Goal: Task Accomplishment & Management: Complete application form

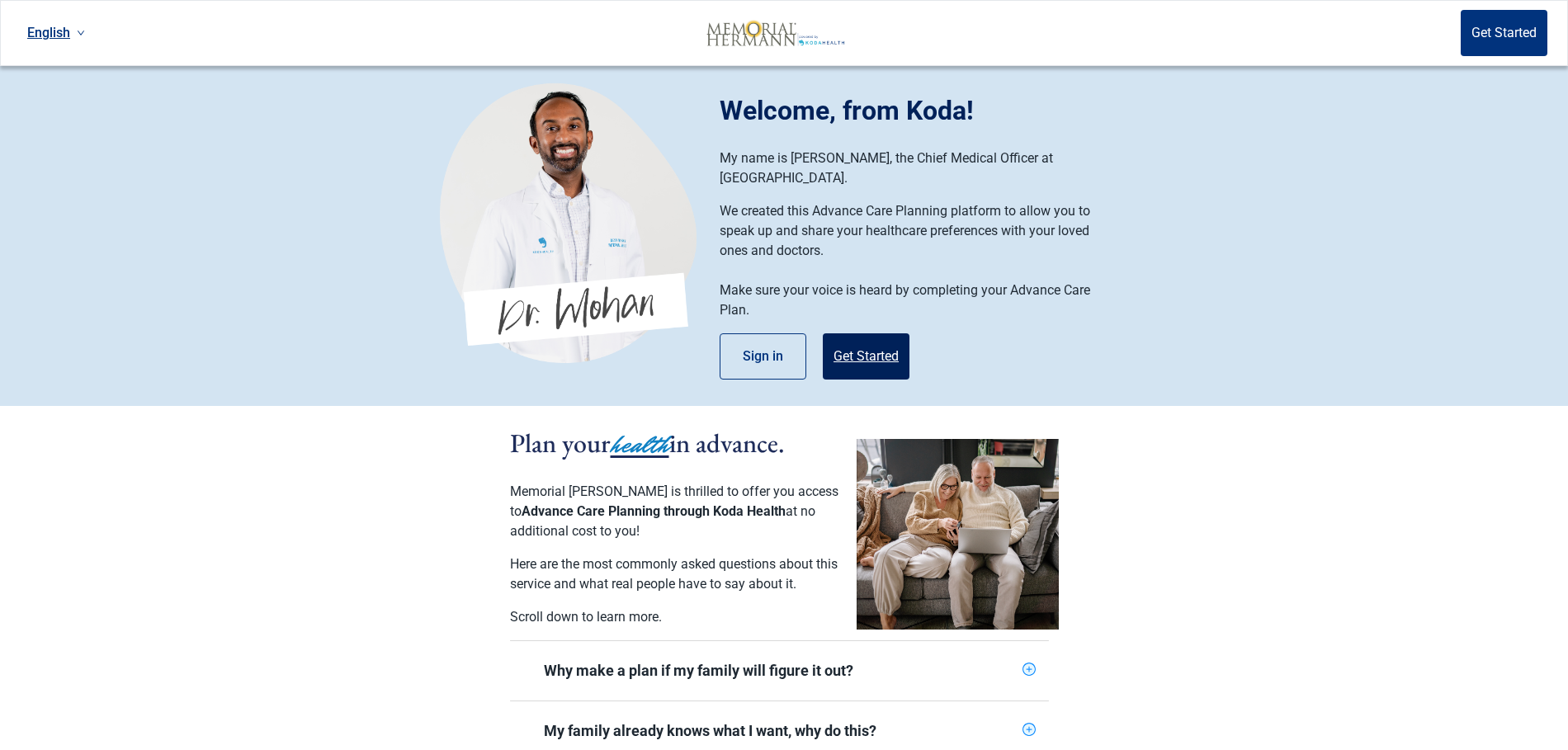
click at [887, 337] on button "Get Started" at bounding box center [866, 356] width 86 height 46
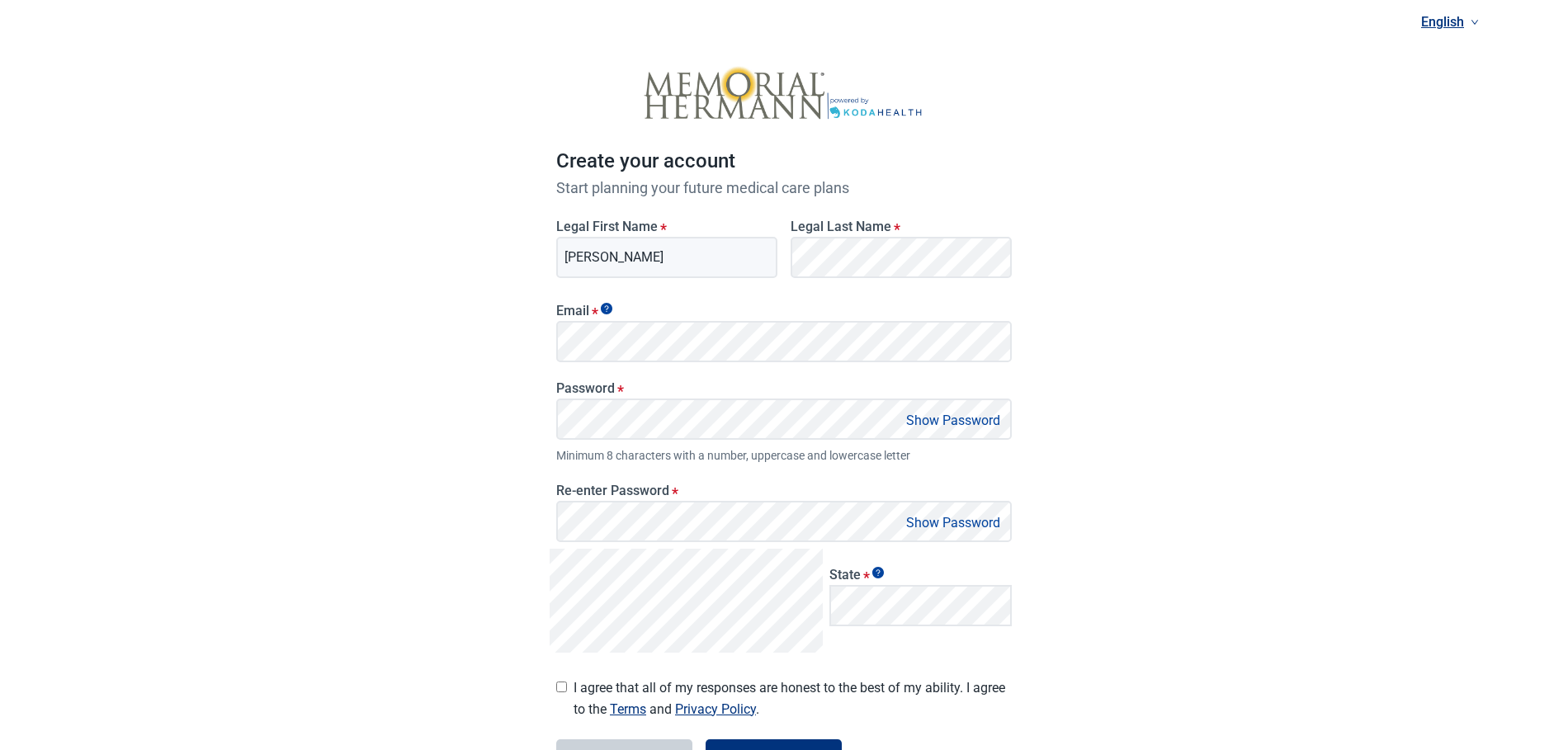
type input "[PERSON_NAME]"
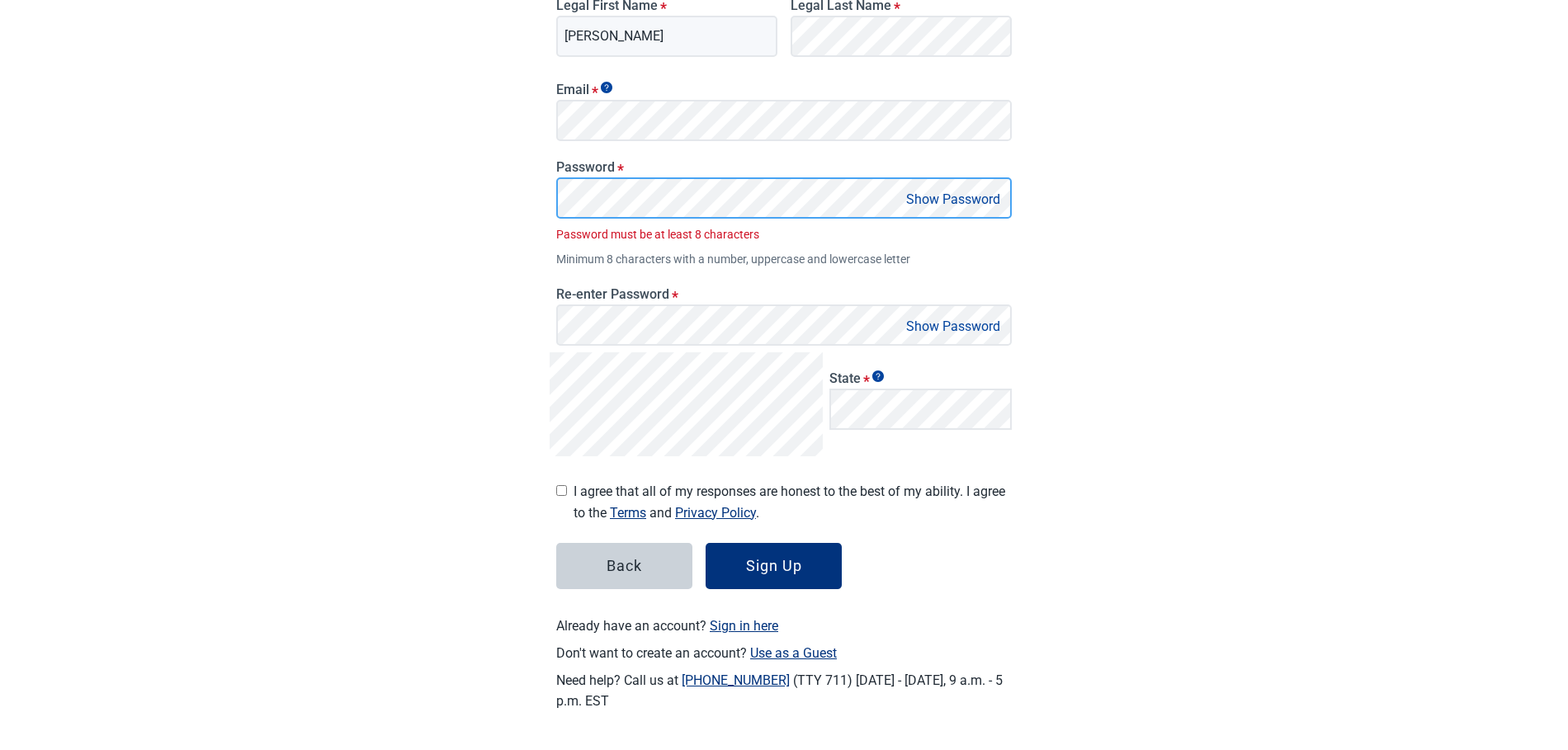
scroll to position [195, 0]
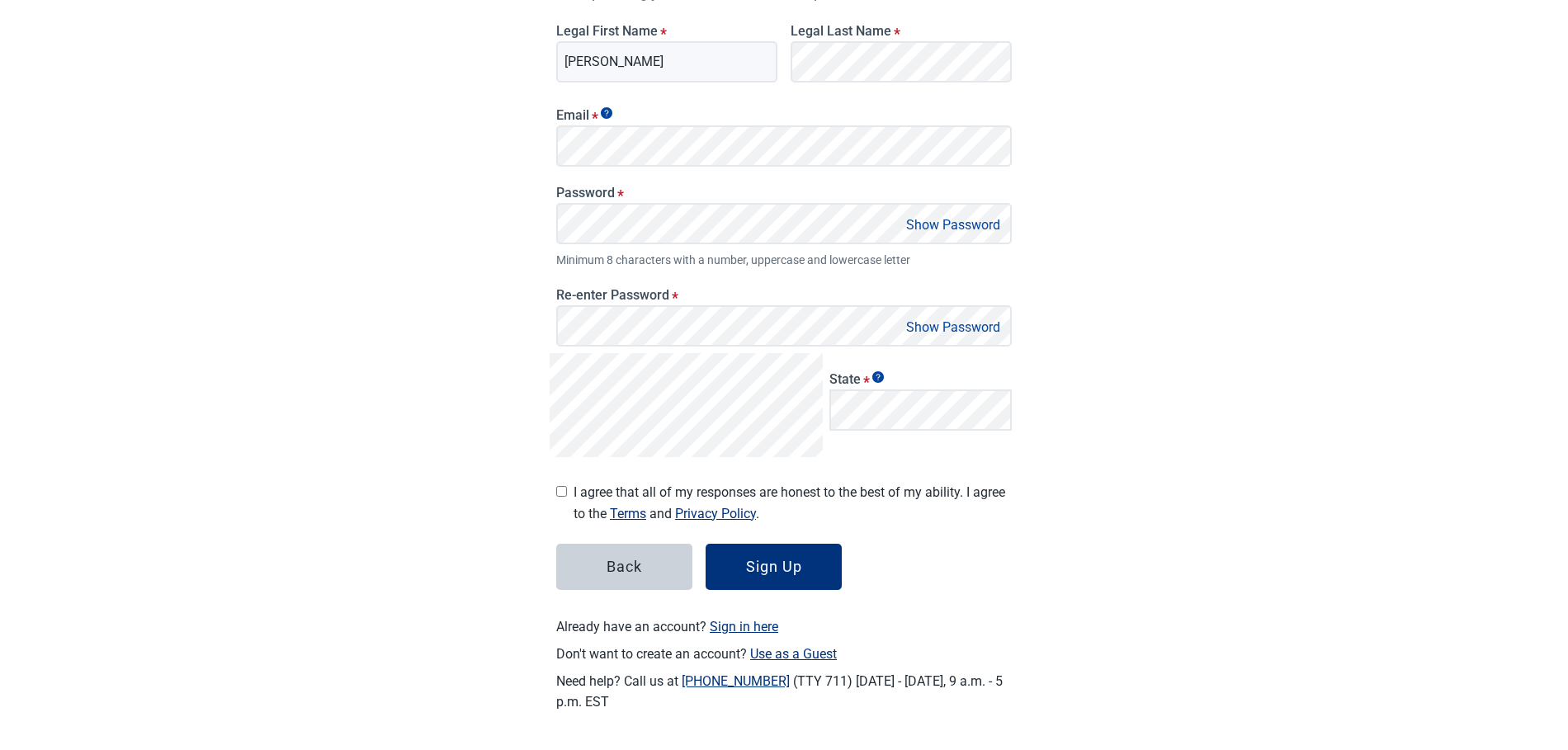
click at [576, 486] on span "I agree that all of my responses are honest to the best of my ability. I agree …" at bounding box center [793, 503] width 438 height 41
click at [567, 486] on input "I agree that all of my responses are honest to the best of my ability. I agree …" at bounding box center [562, 491] width 10 height 10
checkbox input "true"
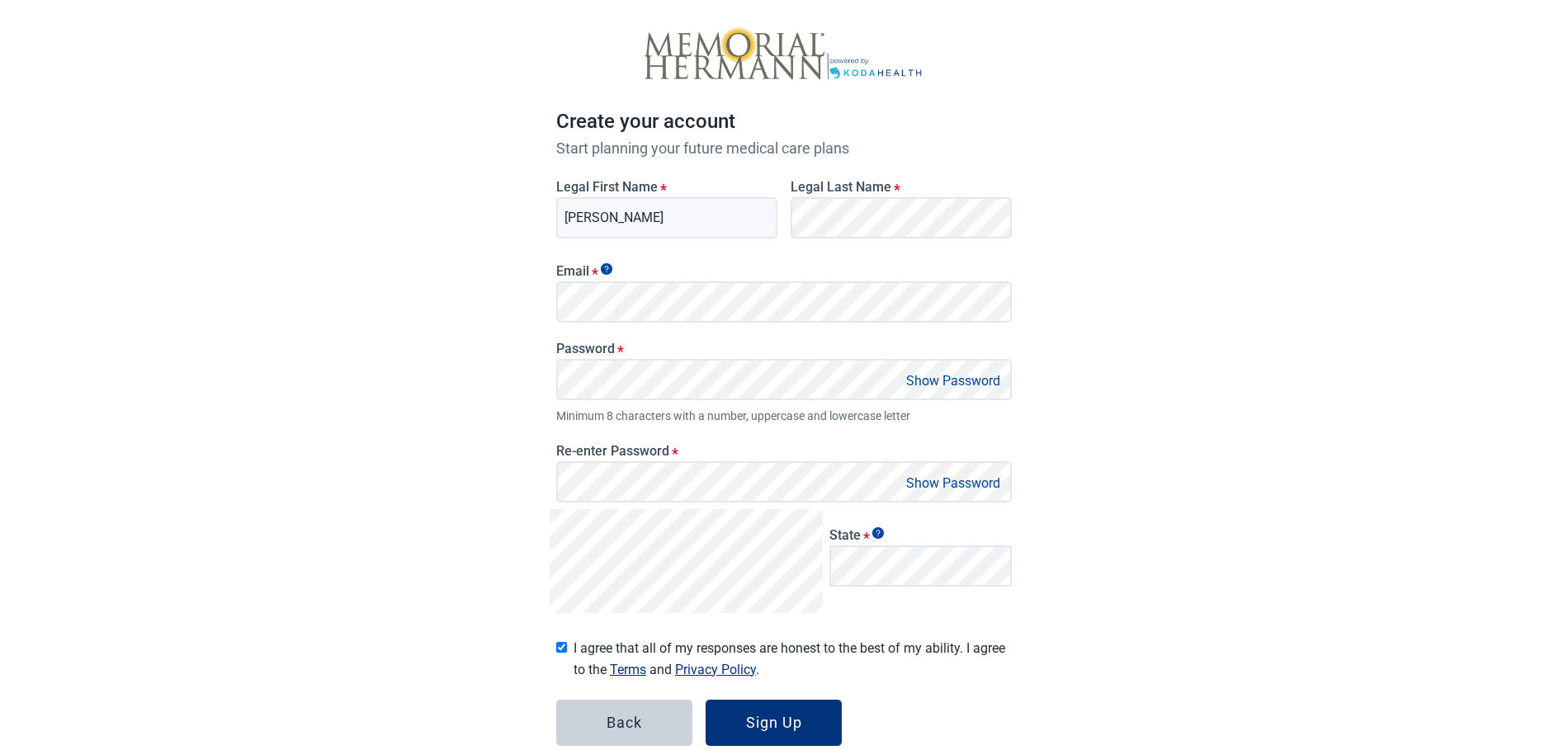
scroll to position [0, 0]
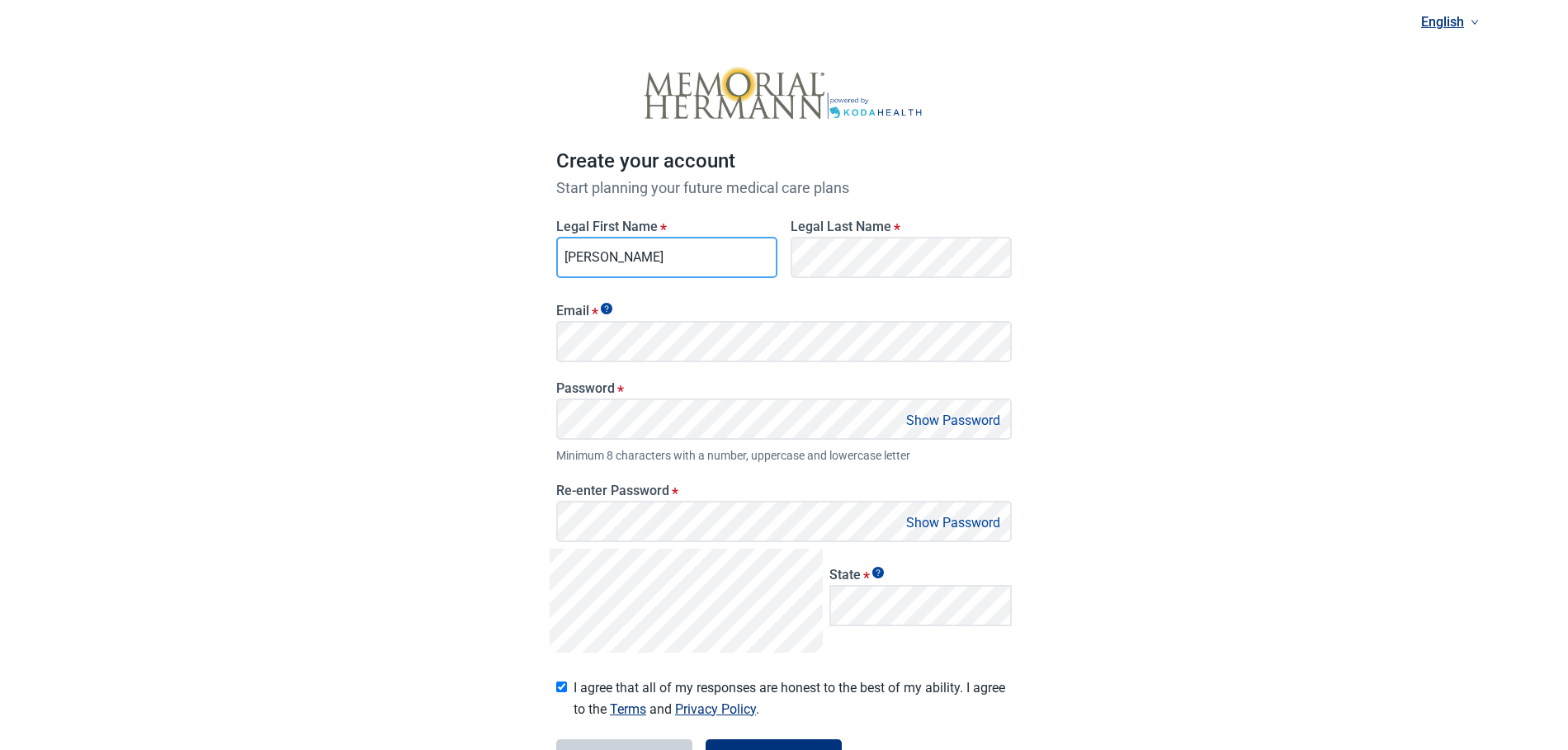
drag, startPoint x: 628, startPoint y: 257, endPoint x: 431, endPoint y: 245, distance: 197.4
click at [431, 245] on div "English Create your account Start planning your future medical care plans Legal…" at bounding box center [784, 474] width 1568 height 947
type input "Kody"
click at [1133, 462] on div "English Create your account Start planning your future medical care plans Legal…" at bounding box center [784, 474] width 1568 height 947
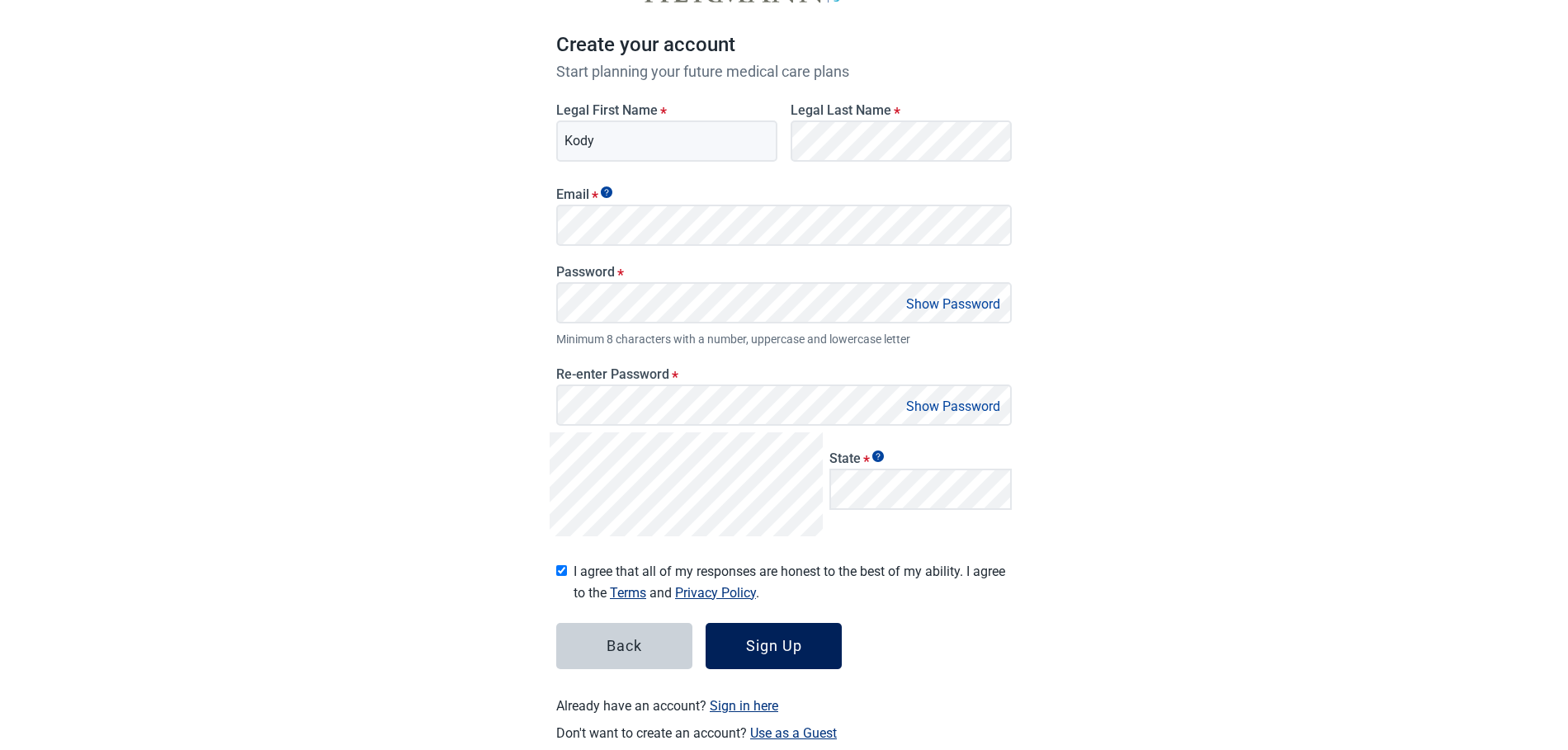
click at [765, 657] on button "Sign Up" at bounding box center [774, 645] width 137 height 46
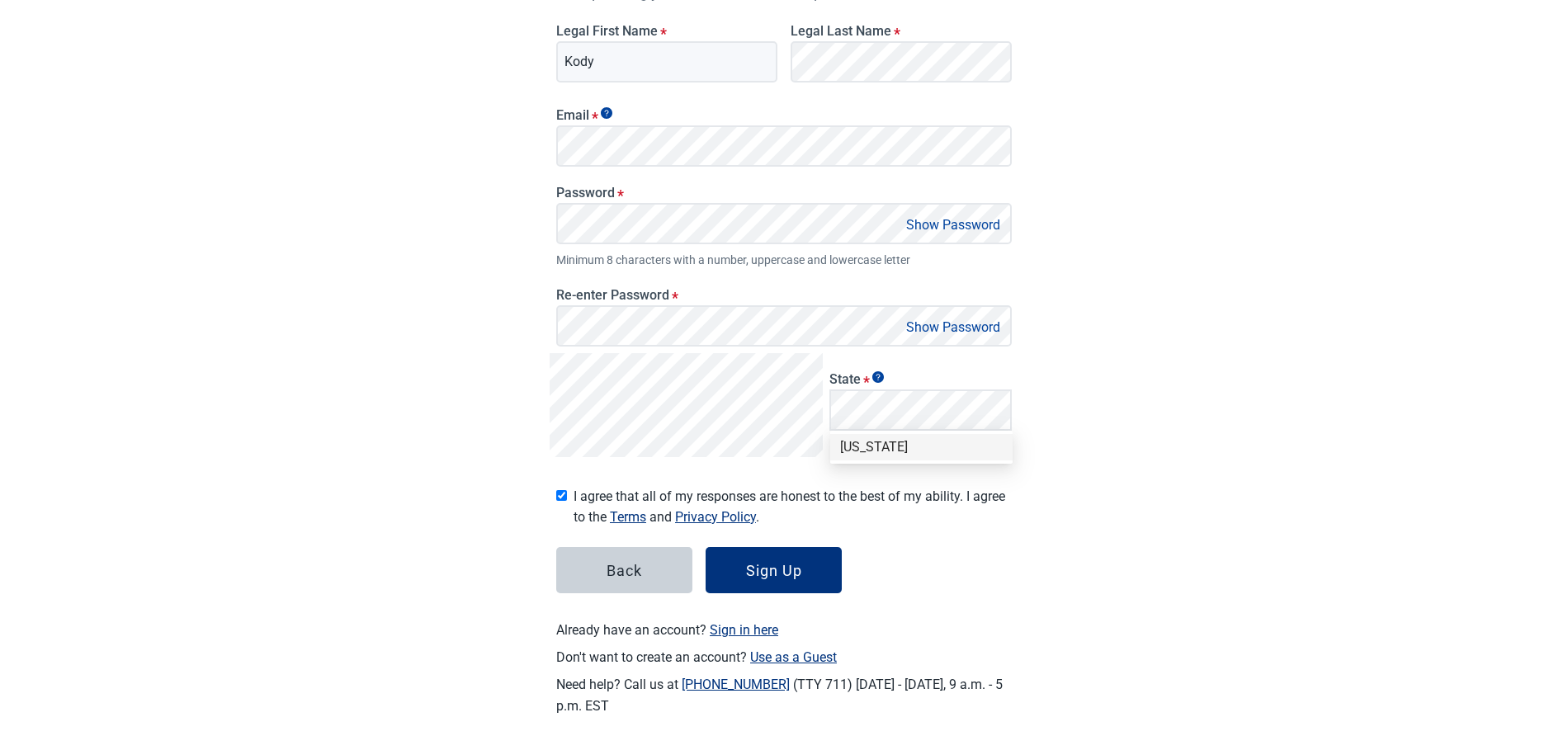
click at [912, 438] on div "[US_STATE]" at bounding box center [921, 447] width 163 height 18
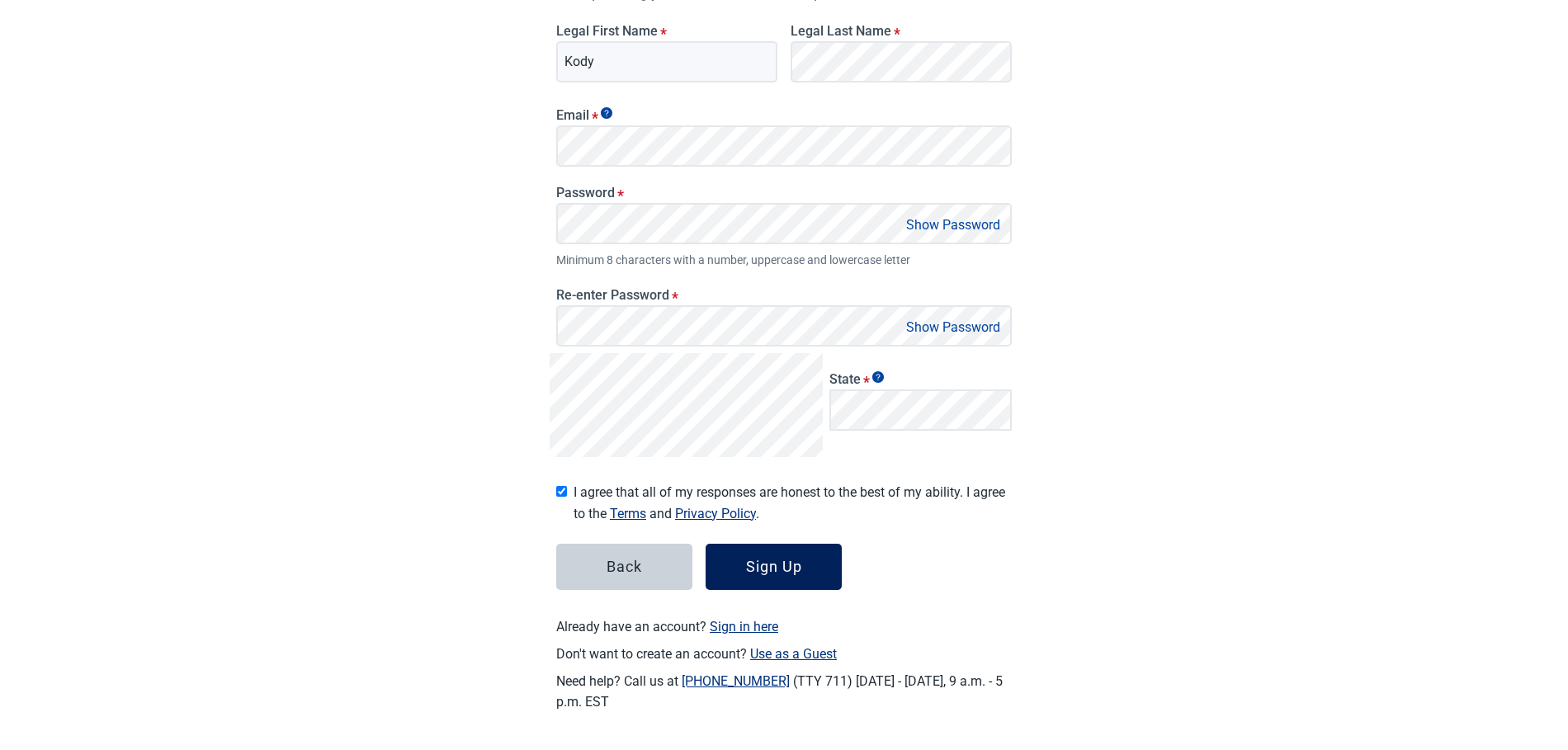
click at [771, 558] on div "Sign Up" at bounding box center [774, 566] width 56 height 16
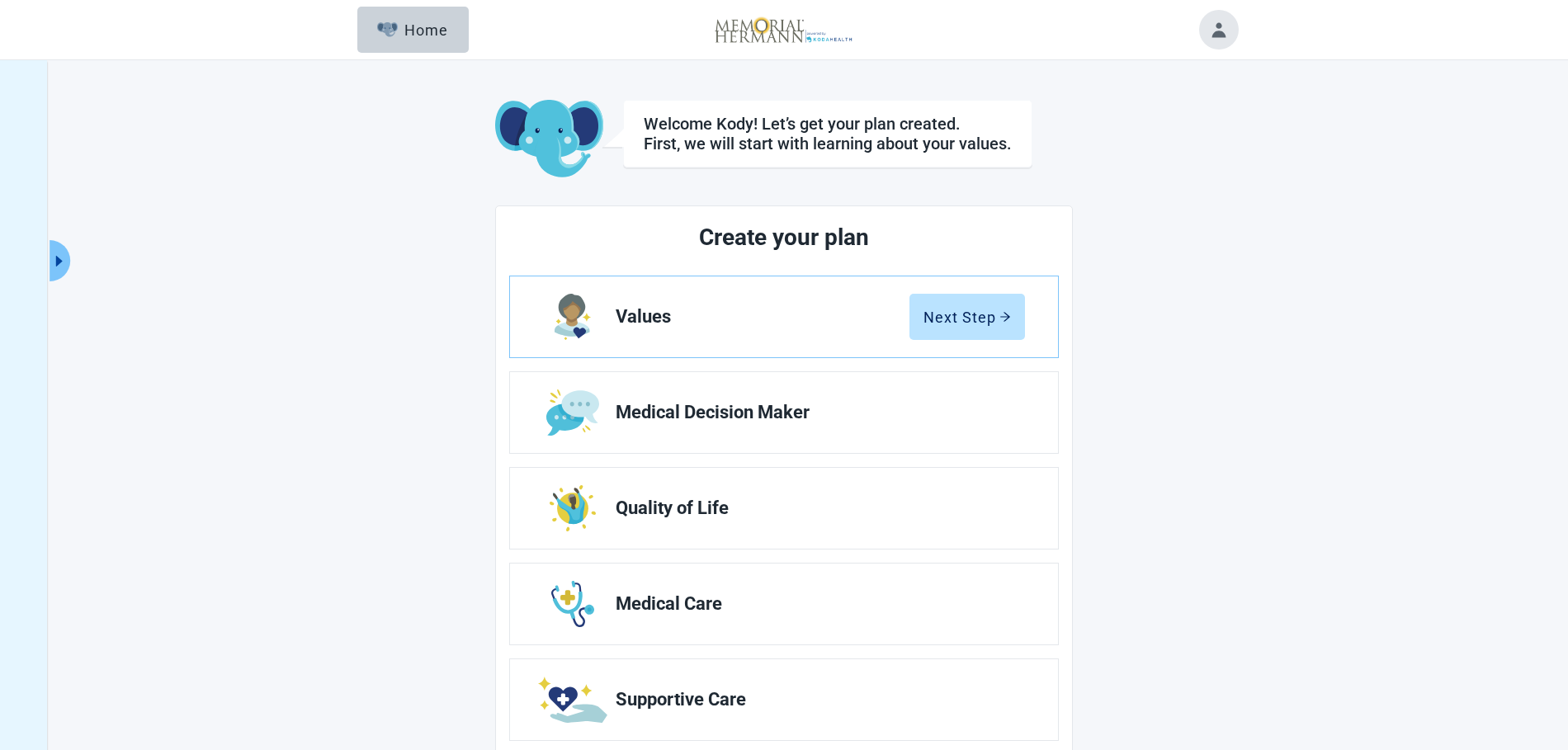
click at [1338, 351] on div "Welcome Kody! Let’s get your plan created. First, we will start with learning a…" at bounding box center [784, 468] width 1568 height 817
